Goal: Task Accomplishment & Management: Manage account settings

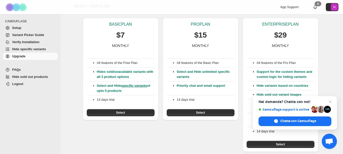
scroll to position [30, 0]
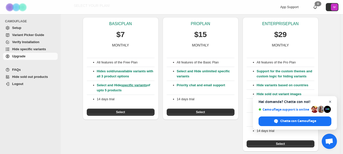
click at [331, 102] on span "Aprire la chat" at bounding box center [330, 101] width 6 height 6
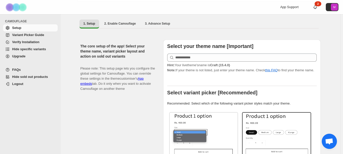
scroll to position [83, 0]
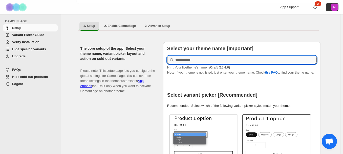
click at [226, 57] on input "text" at bounding box center [245, 60] width 141 height 8
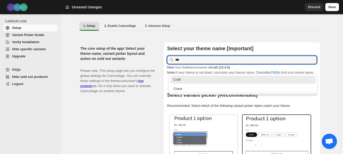
click at [218, 80] on div "Craft" at bounding box center [243, 79] width 139 height 5
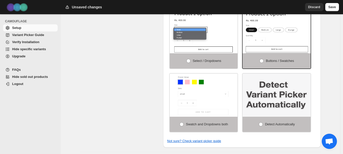
scroll to position [166, 0]
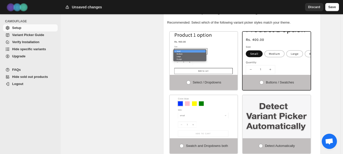
type input "*****"
click at [288, 52] on img at bounding box center [292, 56] width 102 height 64
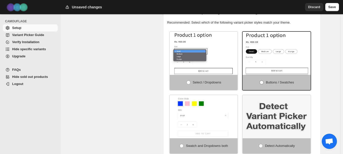
click at [264, 80] on span at bounding box center [262, 82] width 4 height 4
click at [263, 80] on span at bounding box center [262, 82] width 4 height 4
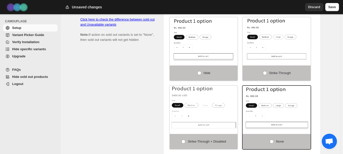
scroll to position [338, 0]
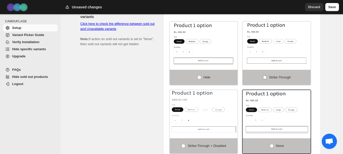
click at [267, 75] on span at bounding box center [265, 77] width 4 height 4
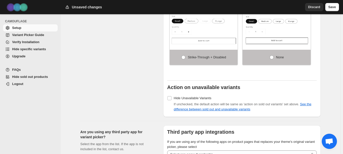
scroll to position [431, 0]
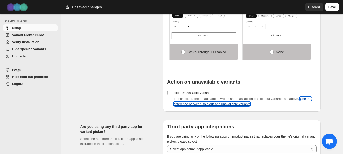
click at [246, 101] on link "See the difference between sold out and unavailable variants" at bounding box center [243, 101] width 138 height 9
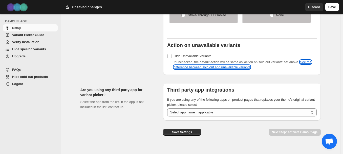
scroll to position [470, 0]
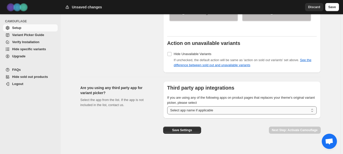
click at [286, 106] on select "**********" at bounding box center [241, 110] width 149 height 8
click at [193, 126] on button "Save Settings" at bounding box center [182, 129] width 38 height 7
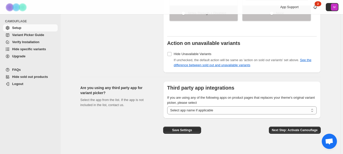
click at [31, 43] on span "Verify Installation" at bounding box center [25, 42] width 27 height 4
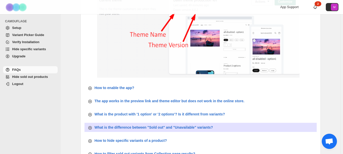
scroll to position [115, 0]
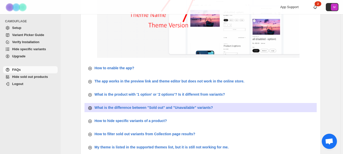
click at [200, 104] on div "What is the difference between "Sold out" and "Unavailable" variants?" at bounding box center [150, 107] width 125 height 6
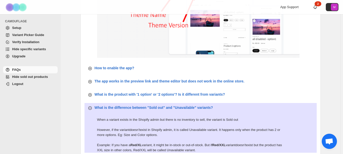
scroll to position [177, 0]
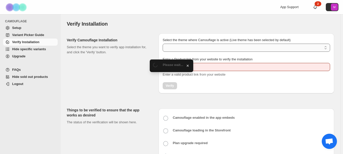
type input "**********"
select select "**********"
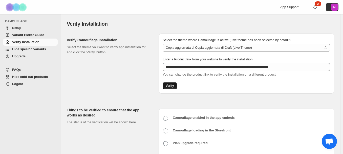
click at [170, 83] on button "Verify" at bounding box center [170, 85] width 14 height 7
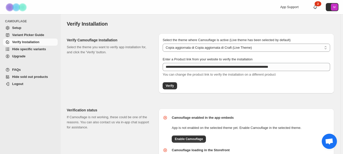
click at [33, 49] on span "Hide specific variants" at bounding box center [29, 49] width 34 height 4
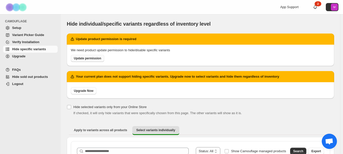
click at [90, 60] on span "Update permission" at bounding box center [87, 58] width 27 height 4
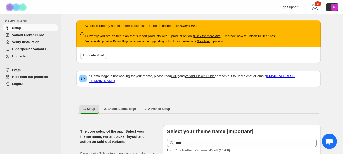
click at [320, 6] on div "2" at bounding box center [318, 3] width 7 height 5
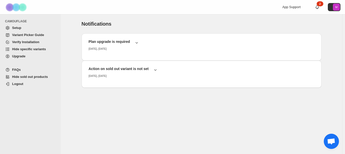
click at [25, 29] on span "Setup" at bounding box center [34, 27] width 45 height 5
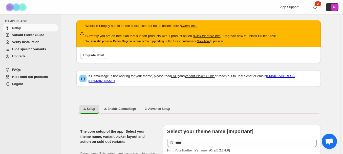
click at [23, 35] on span "Variant Picker Guide" at bounding box center [28, 35] width 32 height 4
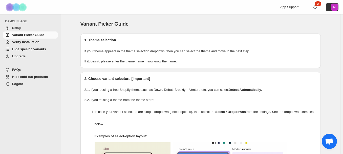
click at [28, 41] on span "Verify Installation" at bounding box center [25, 42] width 27 height 4
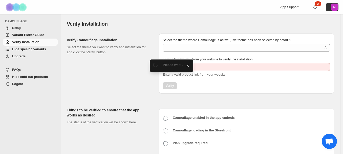
click at [28, 49] on span "Hide specific variants" at bounding box center [29, 49] width 34 height 4
type input "**********"
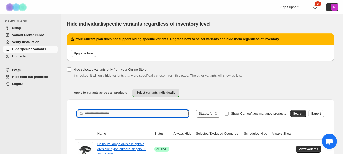
click at [145, 110] on input "Search product name" at bounding box center [137, 113] width 104 height 7
type input "********"
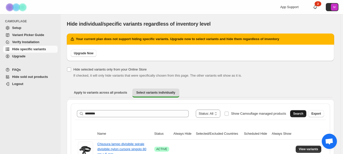
click at [301, 111] on button "Search" at bounding box center [298, 113] width 16 height 7
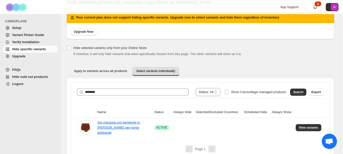
scroll to position [28, 0]
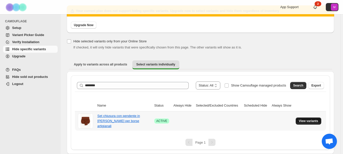
click at [311, 120] on span "View variants" at bounding box center [308, 121] width 19 height 4
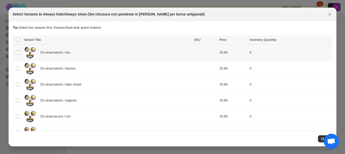
click at [256, 50] on td "0" at bounding box center [290, 53] width 84 height 16
click at [331, 14] on icon "Close" at bounding box center [330, 14] width 3 height 3
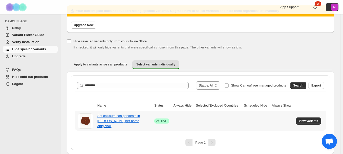
click at [158, 122] on span "Success ACTIVE" at bounding box center [161, 120] width 15 height 5
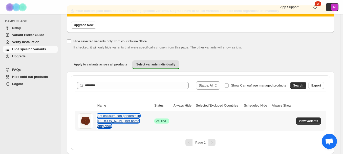
click at [131, 118] on link "Set chiusura con pendente in resina e metallo per borse artigianali" at bounding box center [118, 121] width 42 height 14
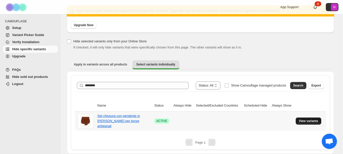
click at [311, 119] on span "View variants" at bounding box center [308, 121] width 19 height 4
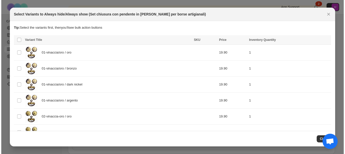
scroll to position [0, 0]
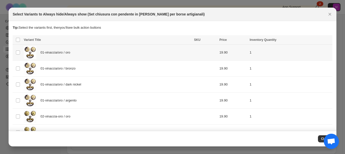
click at [65, 53] on span "01-vinaccia/oro / oro" at bounding box center [56, 52] width 33 height 5
click at [18, 40] on div "Select all 8 product variants 1 selected" at bounding box center [27, 40] width 23 height 5
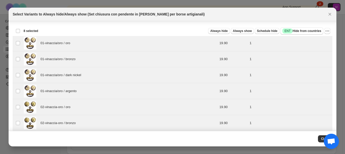
scroll to position [0, 0]
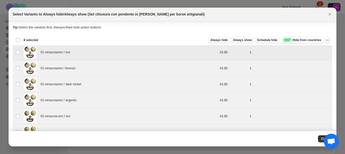
click at [314, 52] on td "1" at bounding box center [290, 52] width 84 height 16
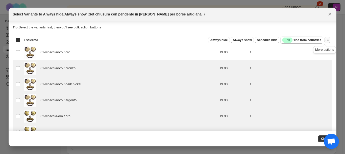
click at [326, 40] on icon "More actions" at bounding box center [327, 39] width 5 height 5
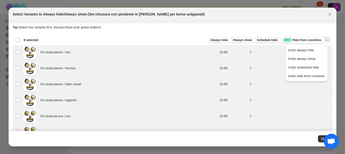
click at [266, 42] on span "Schedule hide" at bounding box center [267, 40] width 20 height 4
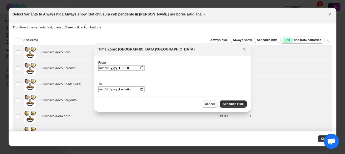
click at [215, 104] on span "Cancel" at bounding box center [210, 104] width 10 height 4
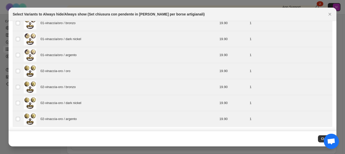
scroll to position [0, 0]
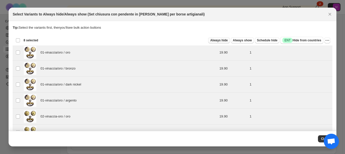
click at [227, 39] on span "Always hide" at bounding box center [218, 40] width 17 height 4
click at [331, 13] on icon "Close" at bounding box center [330, 14] width 5 height 5
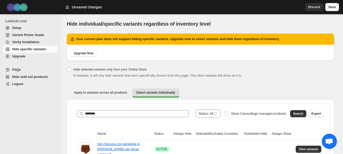
click at [332, 9] on span "Save" at bounding box center [332, 7] width 8 height 5
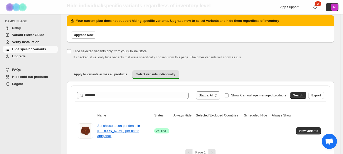
scroll to position [28, 0]
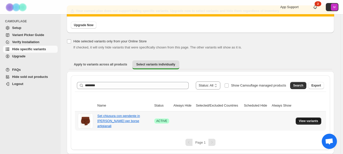
click at [313, 120] on span "View variants" at bounding box center [308, 121] width 19 height 4
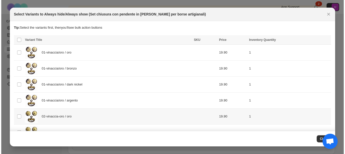
scroll to position [0, 0]
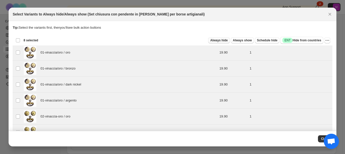
click at [227, 38] on button "Always hide" at bounding box center [218, 40] width 21 height 6
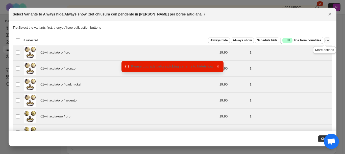
click at [325, 40] on icon "More actions" at bounding box center [327, 40] width 5 height 5
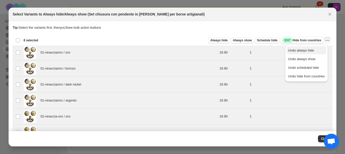
click at [319, 50] on span "Undo always hide" at bounding box center [307, 50] width 37 height 5
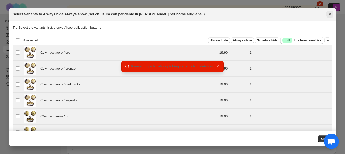
click at [329, 16] on icon "Close" at bounding box center [330, 14] width 5 height 5
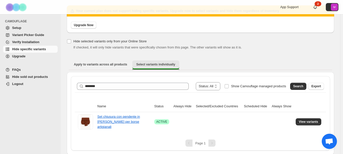
click at [154, 67] on button "Select variants individually" at bounding box center [155, 64] width 47 height 9
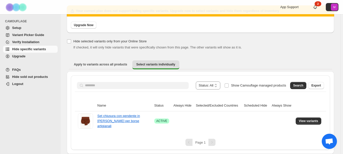
click at [18, 68] on span "FAQs" at bounding box center [16, 70] width 9 height 4
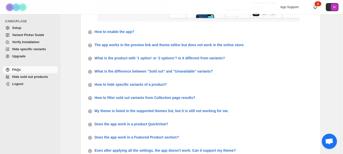
scroll to position [144, 0]
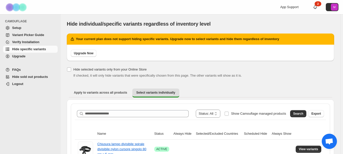
click at [21, 28] on span "Setup" at bounding box center [34, 27] width 45 height 5
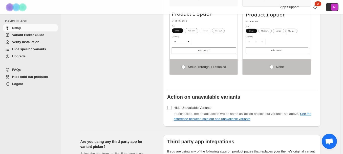
scroll to position [424, 0]
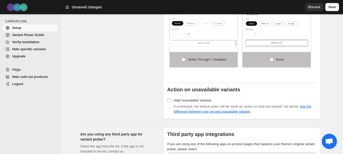
click at [333, 7] on span "Save" at bounding box center [332, 7] width 8 height 5
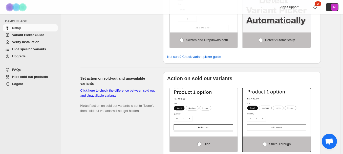
scroll to position [273, 0]
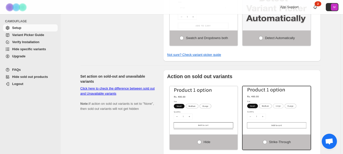
drag, startPoint x: 341, startPoint y: 79, endPoint x: 341, endPoint y: 102, distance: 23.0
click at [340, 102] on div "Works in Shopify admin theme customiser but not in online store? Check this. Cu…" at bounding box center [200, 48] width 279 height 615
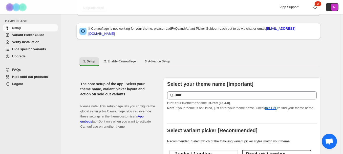
scroll to position [46, 0]
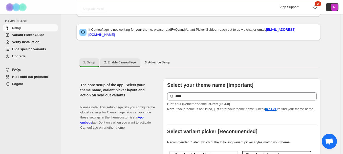
click at [128, 58] on button "2. Enable Camouflage" at bounding box center [120, 62] width 40 height 8
select select "**********"
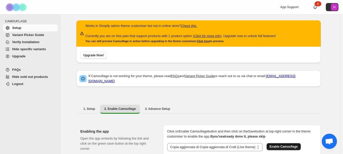
click at [286, 145] on span "Enable Camouflage" at bounding box center [284, 146] width 28 height 4
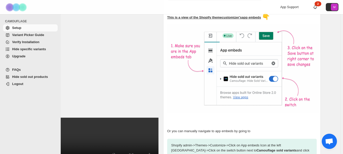
scroll to position [195, 0]
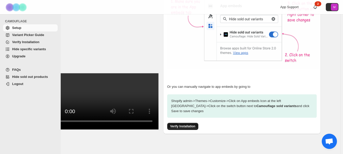
click at [180, 124] on span "Verify Installation" at bounding box center [182, 126] width 25 height 4
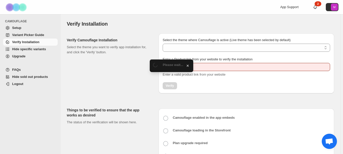
type input "**********"
select select "**********"
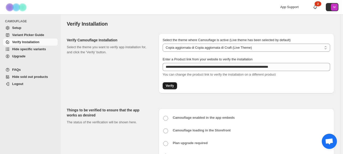
click at [168, 86] on span "Verify" at bounding box center [170, 85] width 8 height 4
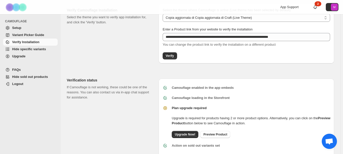
scroll to position [47, 0]
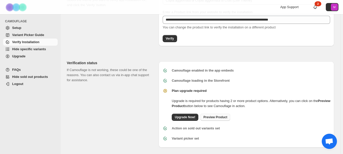
click at [217, 119] on span "Preview Product" at bounding box center [215, 117] width 24 height 4
click at [181, 138] on b "Variant picker set" at bounding box center [185, 138] width 27 height 4
click at [19, 48] on span "Hide specific variants" at bounding box center [29, 49] width 34 height 4
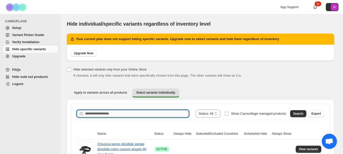
click at [98, 111] on input "Search product name" at bounding box center [137, 113] width 104 height 7
type input "********"
click at [304, 110] on div "Search Export" at bounding box center [306, 112] width 36 height 10
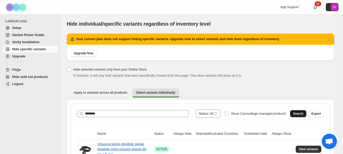
click at [304, 110] on button "Search" at bounding box center [298, 113] width 16 height 7
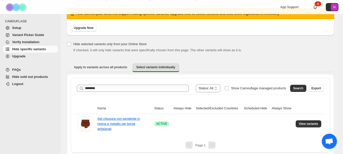
scroll to position [28, 0]
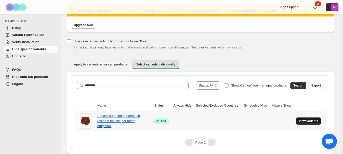
click at [318, 119] on button "View variants" at bounding box center [309, 120] width 26 height 7
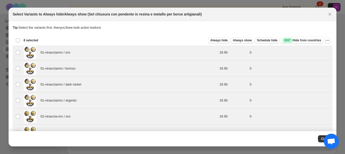
click at [227, 37] on div "Always hide Always show Schedule hide Success ENT Hide from countries" at bounding box center [183, 40] width 282 height 7
click at [226, 40] on span "Always hide" at bounding box center [218, 40] width 17 height 4
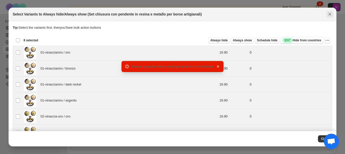
click at [331, 14] on icon "Close" at bounding box center [330, 14] width 3 height 3
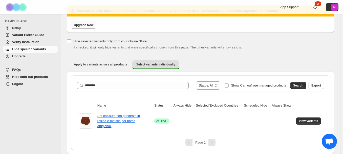
click at [92, 25] on span "Upgrade Now" at bounding box center [83, 25] width 19 height 4
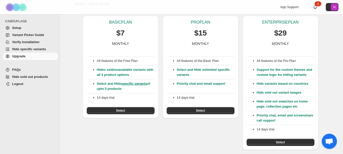
scroll to position [48, 0]
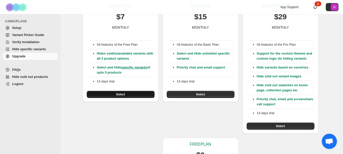
click at [116, 96] on span "Select" at bounding box center [120, 94] width 9 height 4
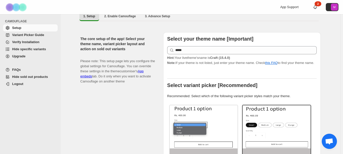
scroll to position [7, 0]
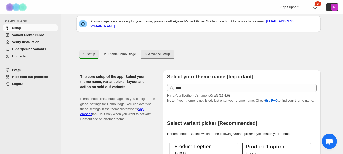
click at [149, 52] on span "3. Advance Setup" at bounding box center [157, 54] width 25 height 4
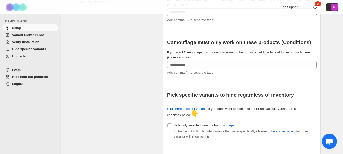
scroll to position [100, 0]
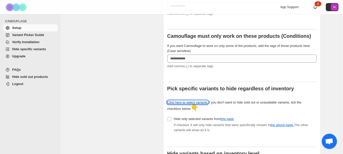
click at [202, 100] on link "Click here to select variants." at bounding box center [187, 102] width 41 height 4
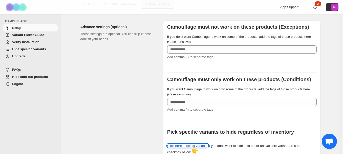
scroll to position [11, 0]
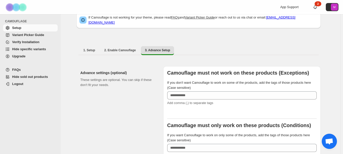
click at [29, 75] on span "Hide sold out products" at bounding box center [30, 77] width 36 height 4
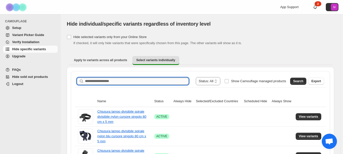
click at [178, 81] on input "Search product name" at bounding box center [137, 80] width 104 height 7
type input "********"
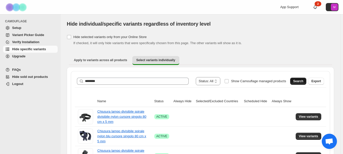
click at [303, 80] on span "Search" at bounding box center [298, 81] width 10 height 4
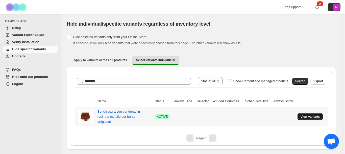
click at [307, 119] on button "View variants" at bounding box center [311, 116] width 26 height 7
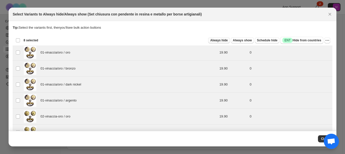
click at [220, 40] on span "Always hide" at bounding box center [218, 40] width 17 height 4
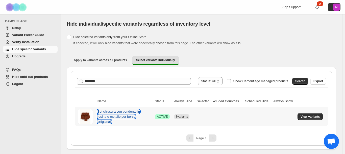
click at [112, 116] on link "Set chiusura con pendente in resina e metallo per borse artigianali" at bounding box center [119, 116] width 42 height 14
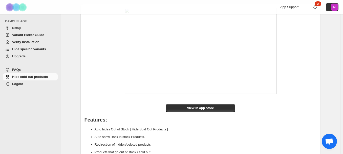
scroll to position [34, 0]
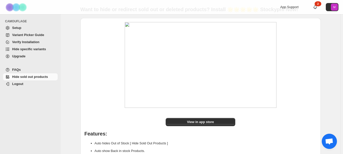
click at [31, 32] on link "Variant Picker Guide" at bounding box center [30, 34] width 55 height 7
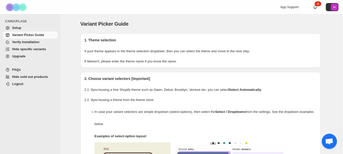
click at [41, 48] on span "Hide specific variants" at bounding box center [29, 49] width 34 height 4
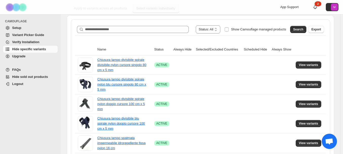
scroll to position [51, 0]
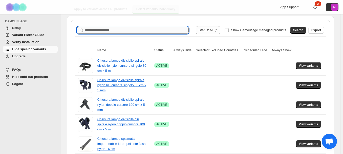
click at [168, 28] on input "Search product name" at bounding box center [137, 30] width 104 height 7
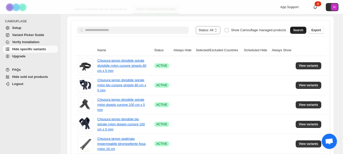
click at [299, 32] on span "Search" at bounding box center [298, 30] width 10 height 4
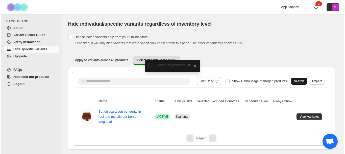
scroll to position [0, 0]
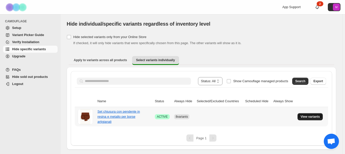
click at [305, 119] on button "View variants" at bounding box center [311, 116] width 26 height 7
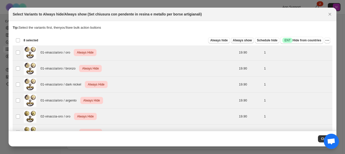
click at [247, 39] on span "Always show" at bounding box center [242, 40] width 19 height 4
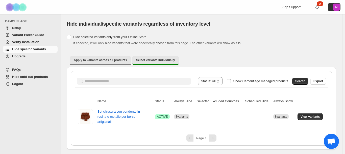
click at [114, 57] on button "Apply to variants across all products" at bounding box center [100, 60] width 61 height 8
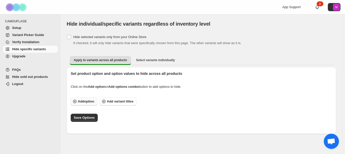
click at [93, 101] on span "Add option" at bounding box center [86, 101] width 16 height 5
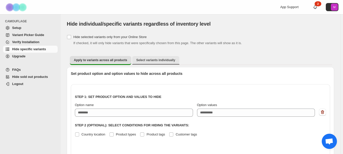
click at [136, 61] on span "Select variants individually" at bounding box center [155, 60] width 39 height 4
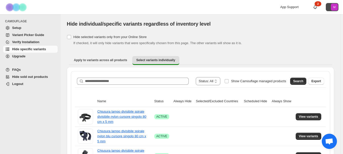
click at [333, 4] on button "M" at bounding box center [332, 7] width 13 height 8
click at [264, 21] on div "Hide individual/specific variants regardless of inventory level" at bounding box center [169, 23] width 205 height 7
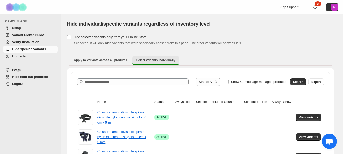
click at [165, 62] on button "Select variants individually" at bounding box center [155, 60] width 47 height 9
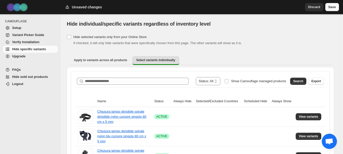
click at [329, 9] on span "Save" at bounding box center [332, 7] width 8 height 5
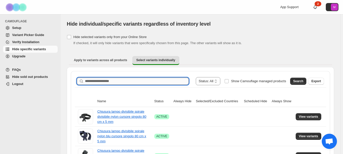
click at [140, 81] on input "Search product name" at bounding box center [137, 80] width 104 height 7
type input "********"
click at [300, 82] on span "Search" at bounding box center [298, 81] width 10 height 4
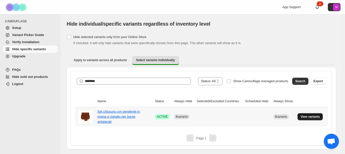
click at [308, 116] on span "View variants" at bounding box center [310, 116] width 19 height 4
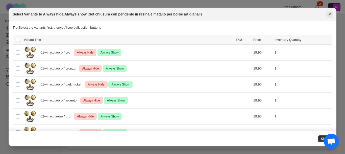
click at [329, 14] on icon "Close" at bounding box center [330, 14] width 5 height 5
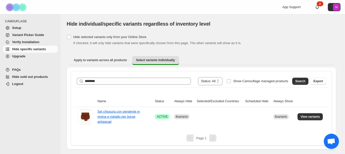
click at [29, 56] on span "Upgrade" at bounding box center [34, 56] width 45 height 5
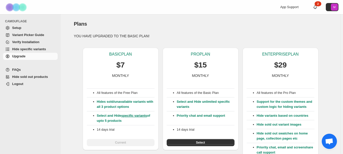
click at [31, 28] on span "Setup" at bounding box center [34, 27] width 45 height 5
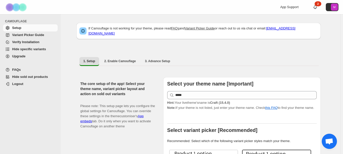
click at [43, 77] on span "Hide sold out products" at bounding box center [30, 77] width 36 height 4
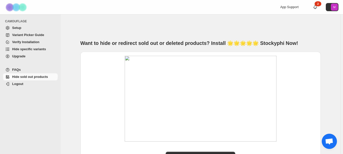
click at [296, 6] on span "App Support" at bounding box center [289, 7] width 18 height 4
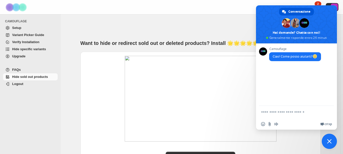
click at [250, 8] on div "App Support 2 M" at bounding box center [286, 7] width 110 height 14
click at [328, 145] on span "Chiudere la chat" at bounding box center [329, 140] width 15 height 15
